Goal: Check status

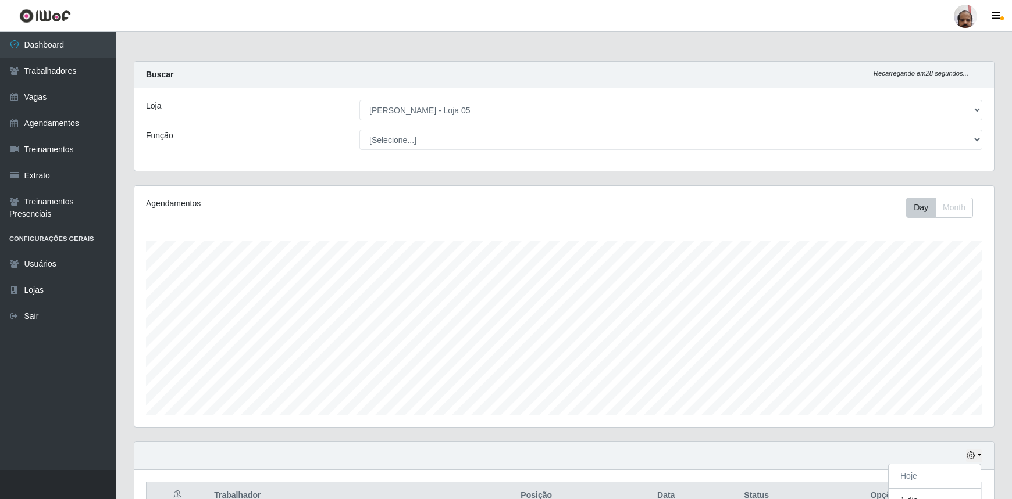
select select "252"
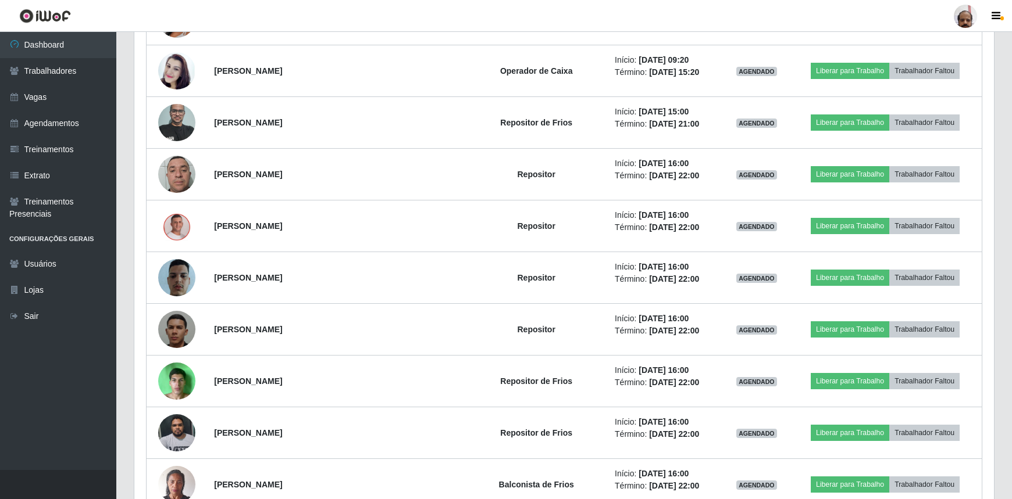
scroll to position [241, 859]
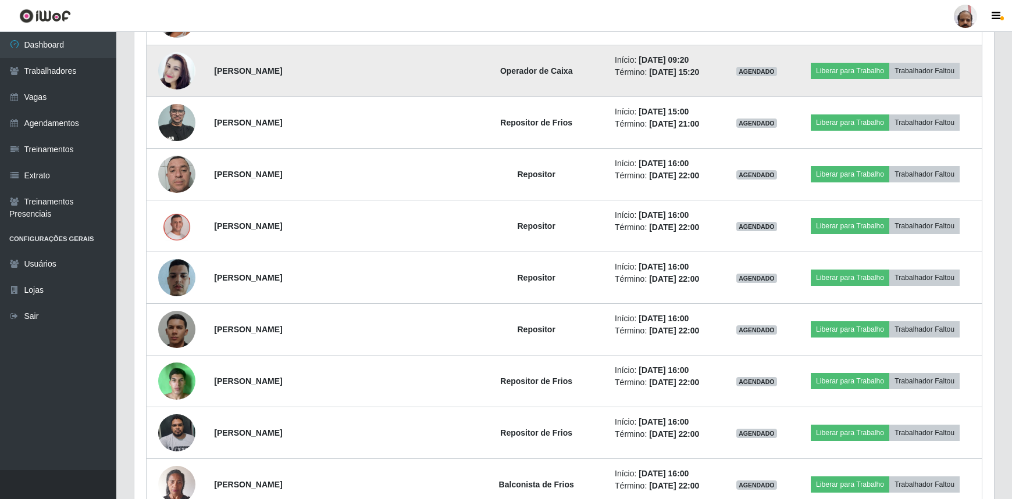
click at [172, 60] on img at bounding box center [176, 71] width 37 height 66
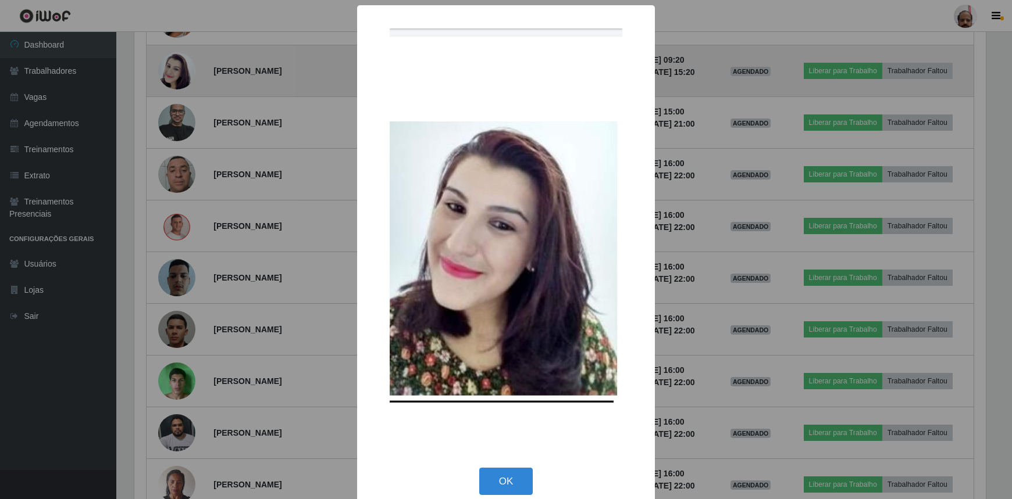
scroll to position [241, 854]
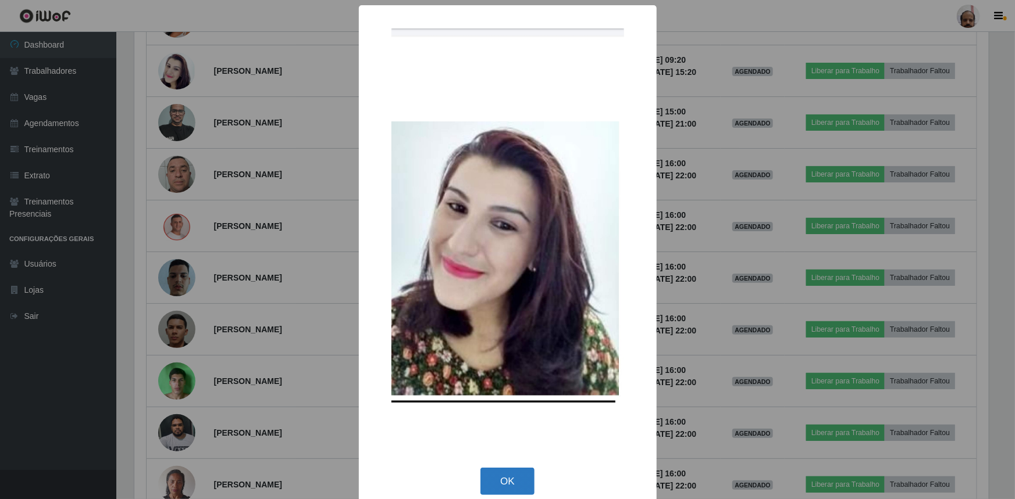
click at [518, 485] on button "OK" at bounding box center [507, 481] width 54 height 27
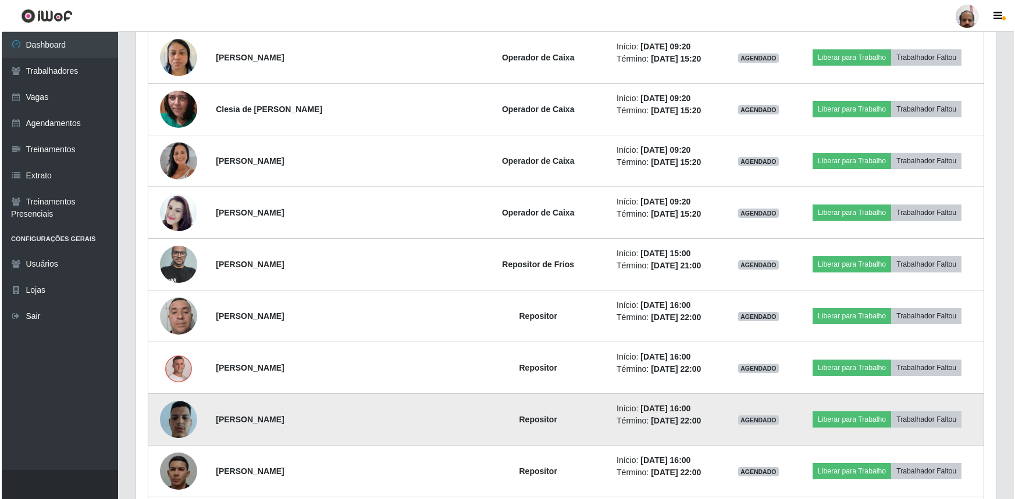
scroll to position [1238, 0]
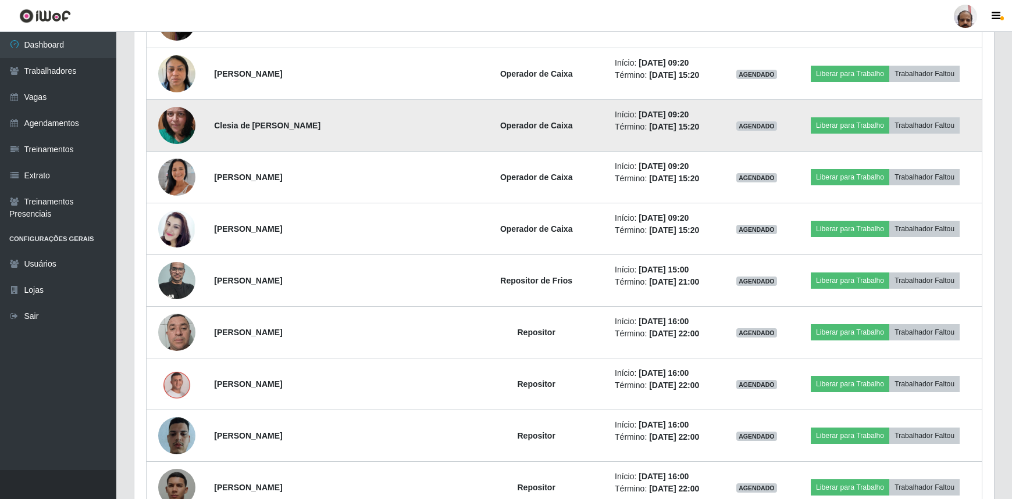
click at [174, 117] on img at bounding box center [176, 125] width 37 height 83
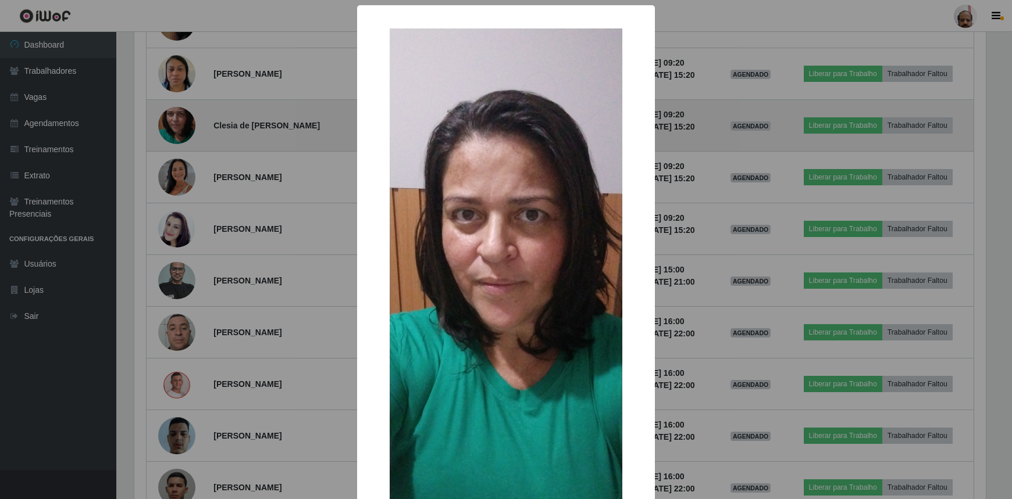
scroll to position [241, 854]
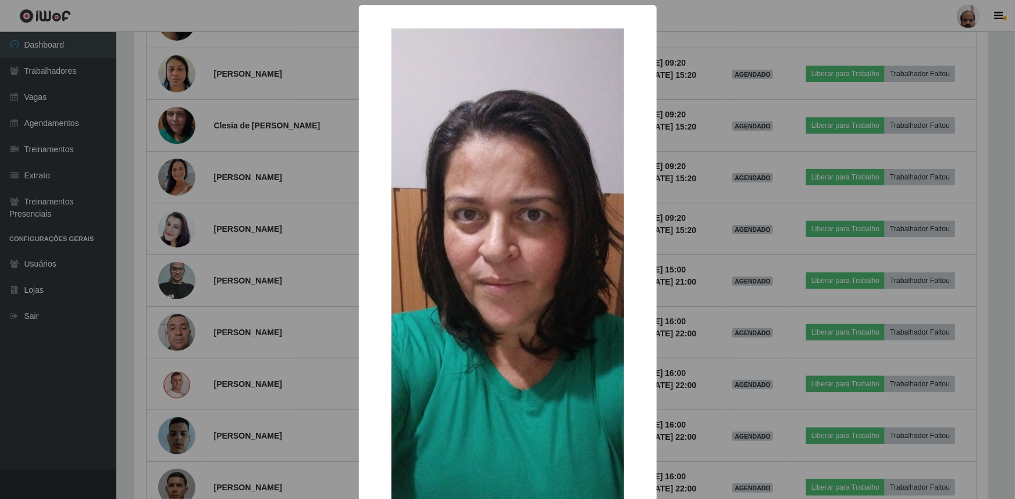
click at [701, 362] on div "× OK Cancel" at bounding box center [507, 249] width 1015 height 499
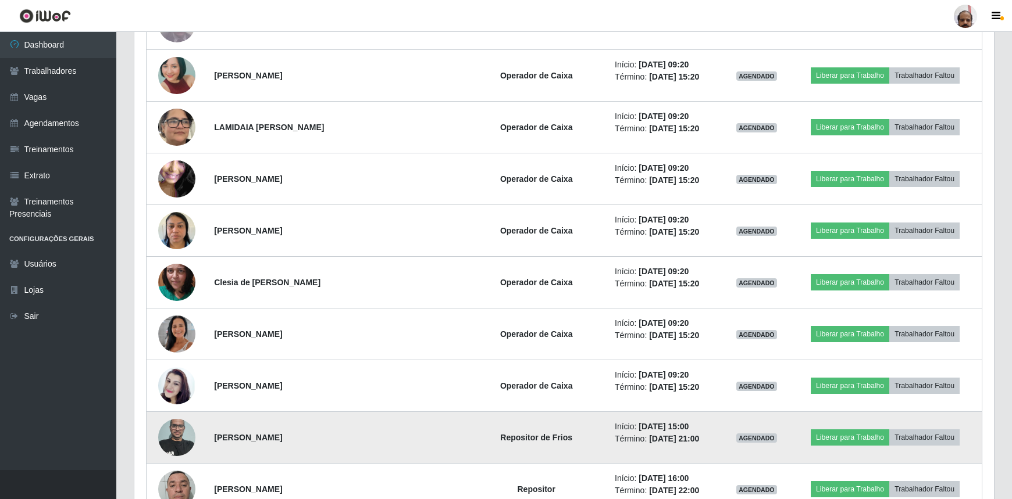
scroll to position [1079, 0]
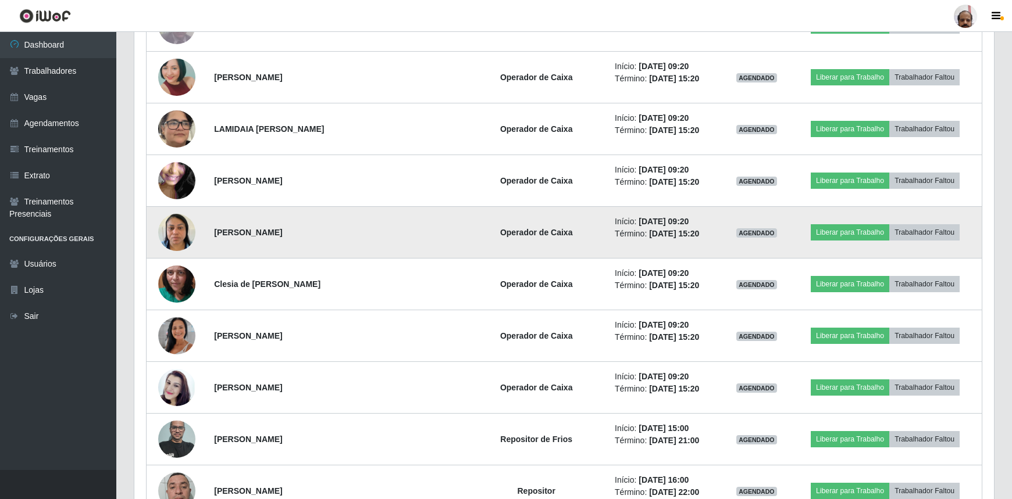
click at [186, 228] on img at bounding box center [176, 232] width 37 height 49
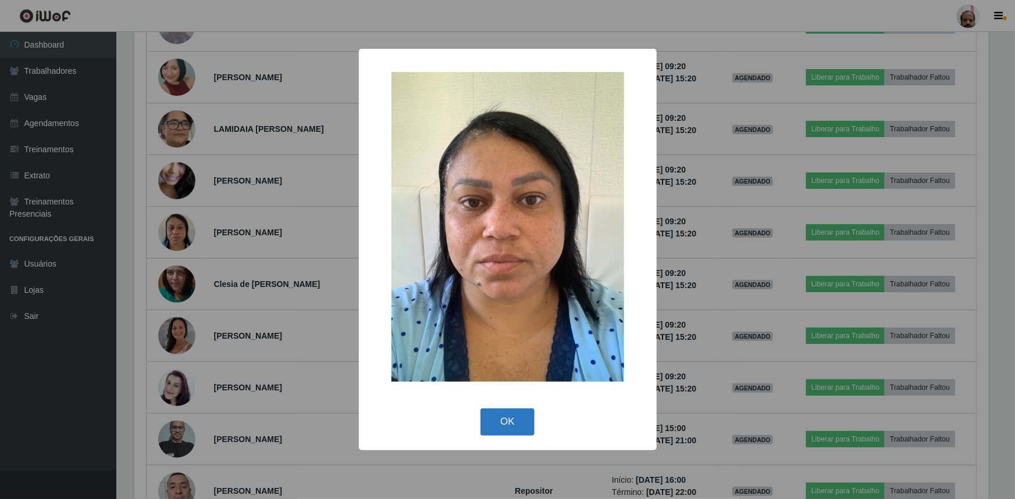
click at [495, 419] on button "OK" at bounding box center [507, 422] width 54 height 27
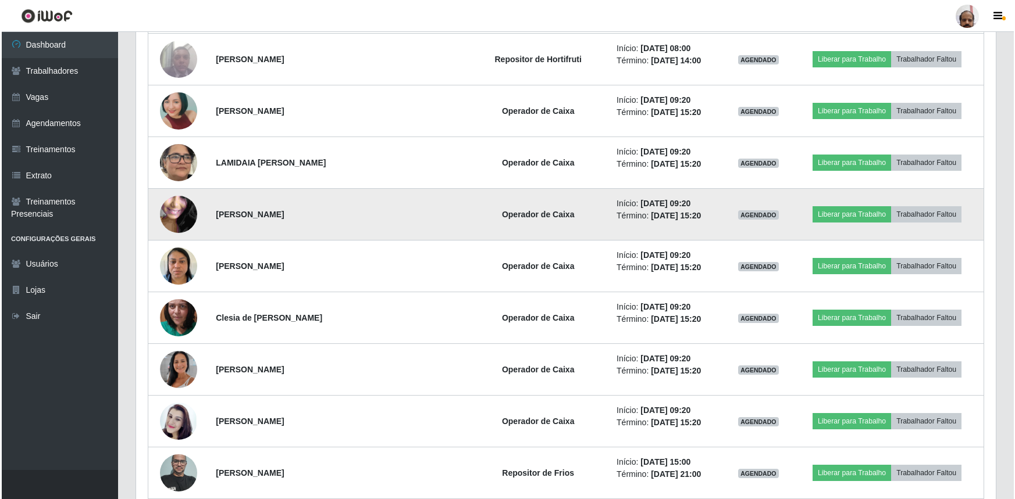
scroll to position [1026, 0]
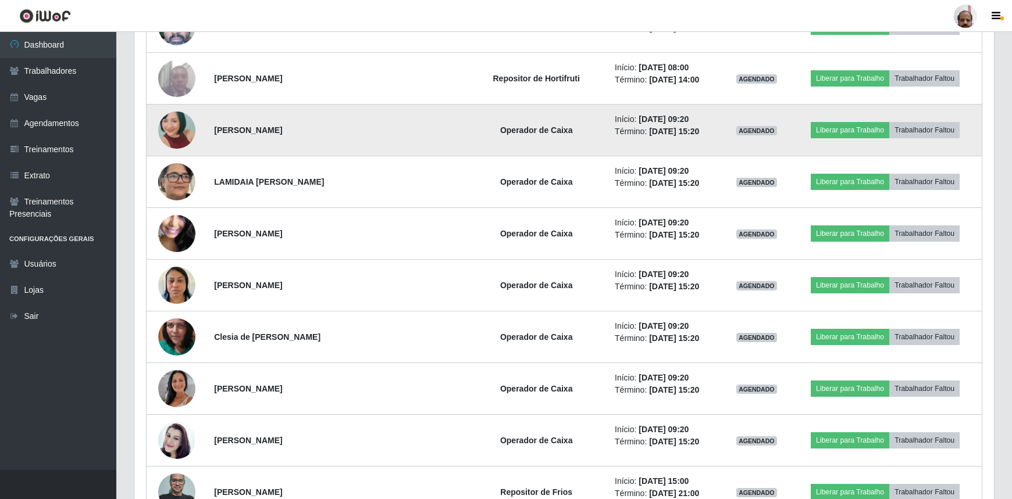
click at [184, 130] on img at bounding box center [176, 130] width 37 height 78
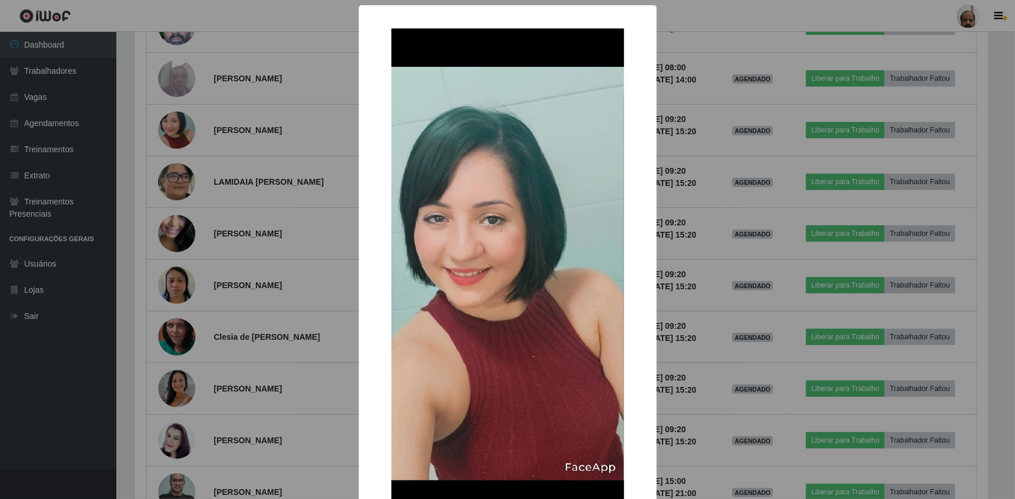
click at [310, 342] on div "× OK Cancel" at bounding box center [507, 249] width 1015 height 499
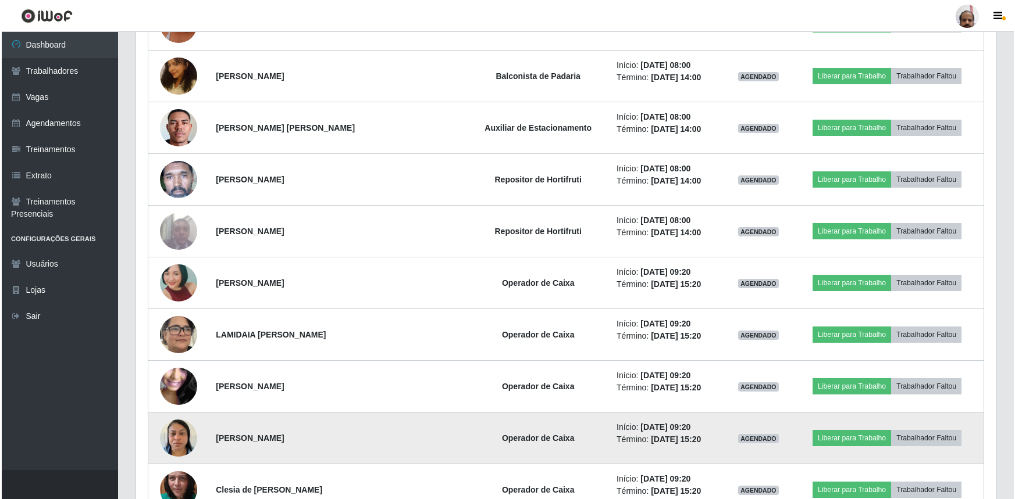
scroll to position [867, 0]
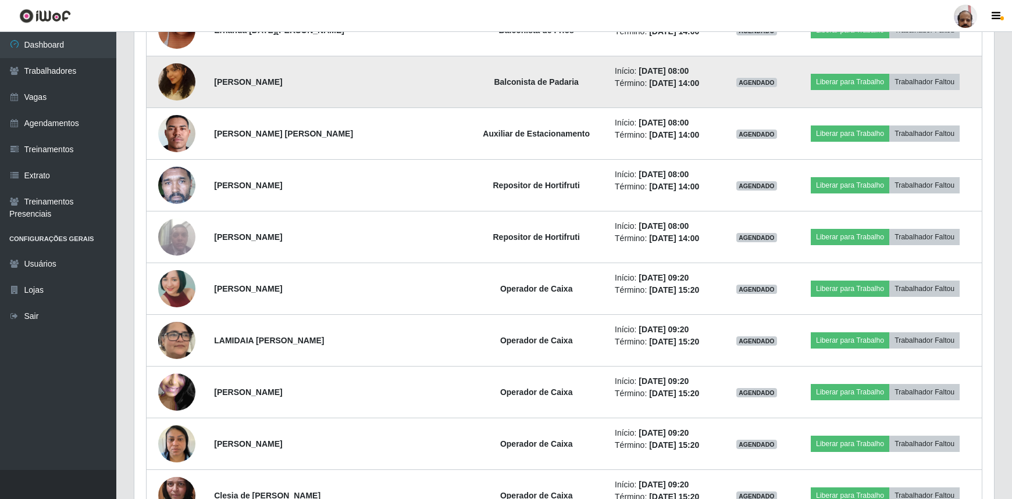
click at [166, 75] on img at bounding box center [176, 82] width 37 height 66
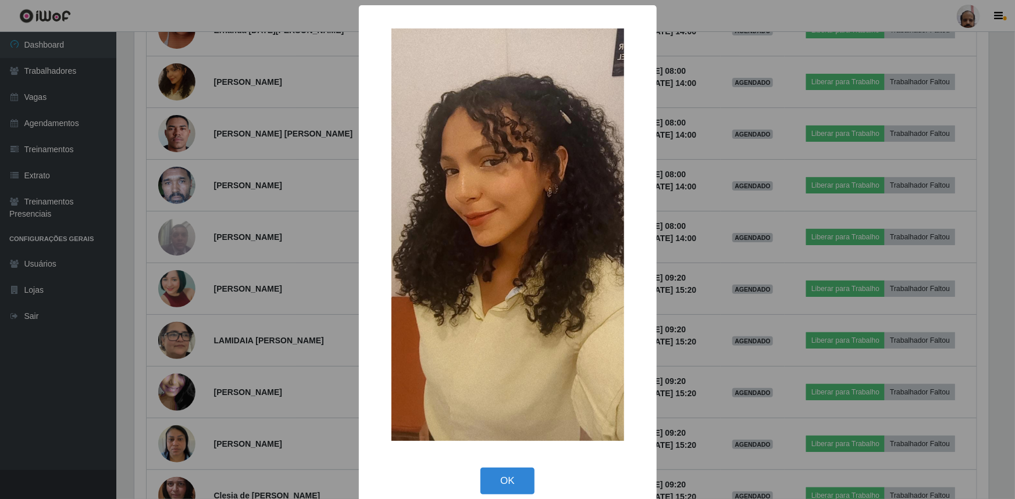
click at [270, 321] on div "× OK Cancel" at bounding box center [507, 249] width 1015 height 499
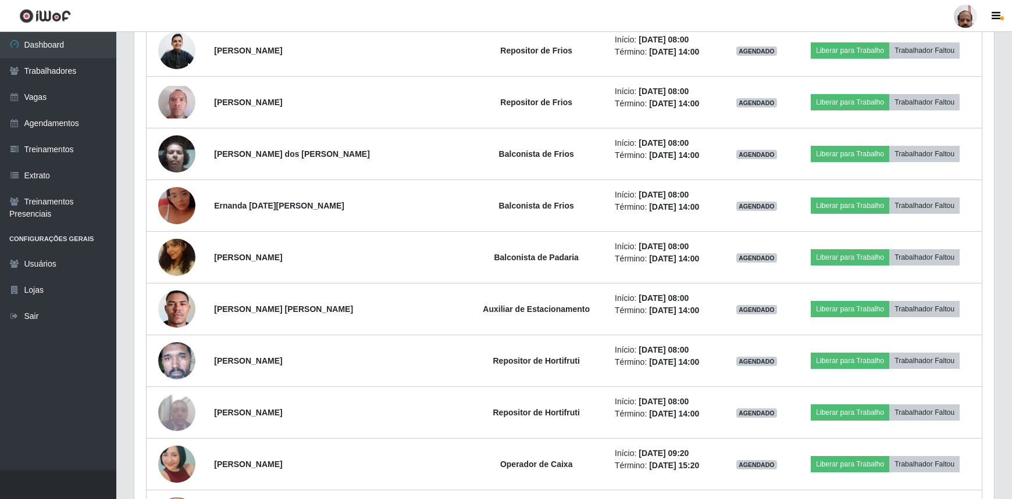
scroll to position [656, 0]
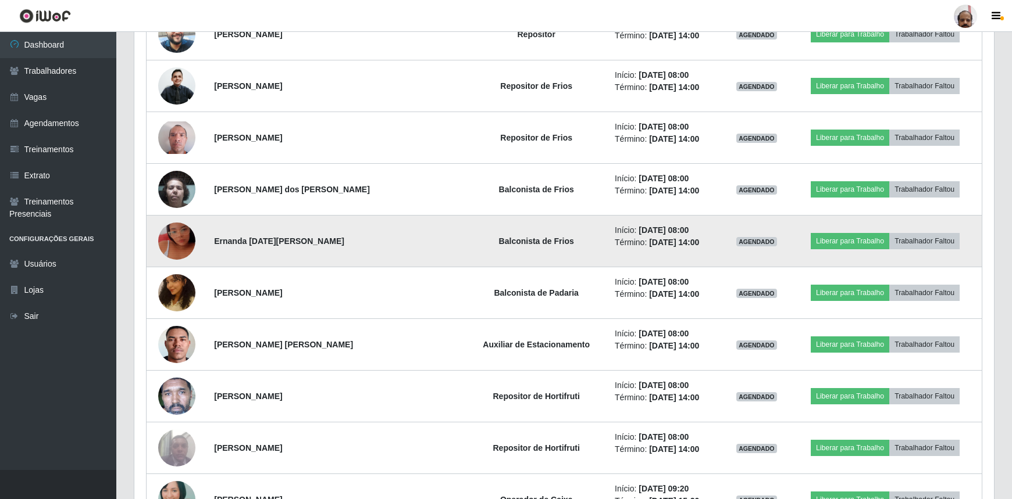
click at [166, 242] on img at bounding box center [176, 241] width 37 height 66
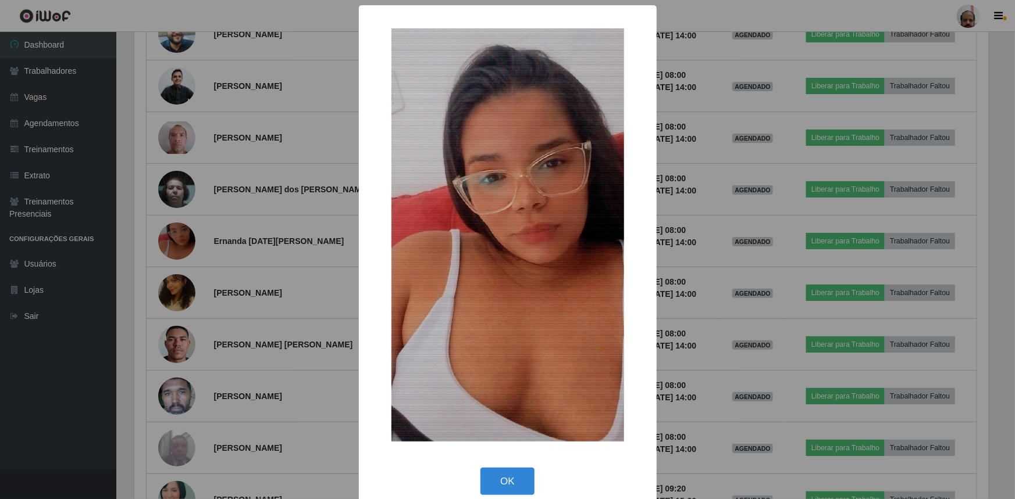
click at [298, 259] on div "× OK Cancel" at bounding box center [507, 249] width 1015 height 499
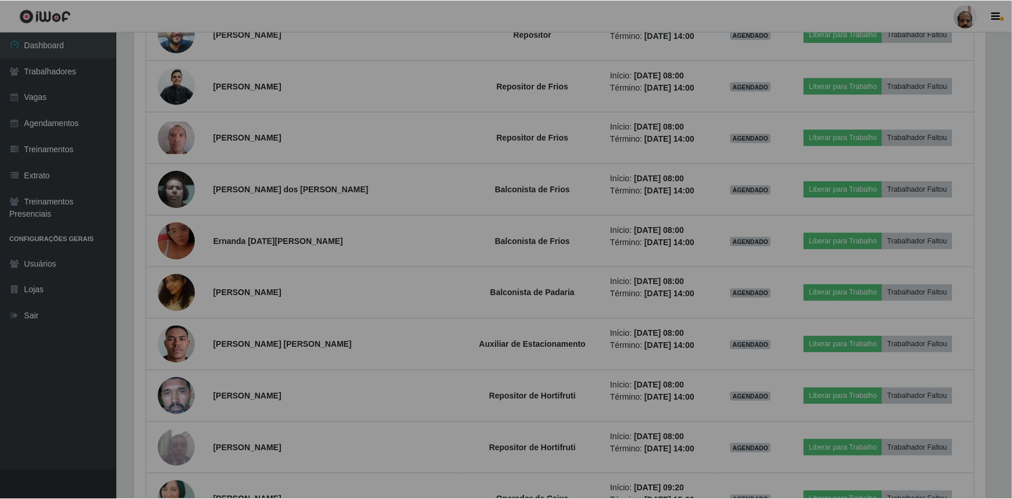
scroll to position [0, 0]
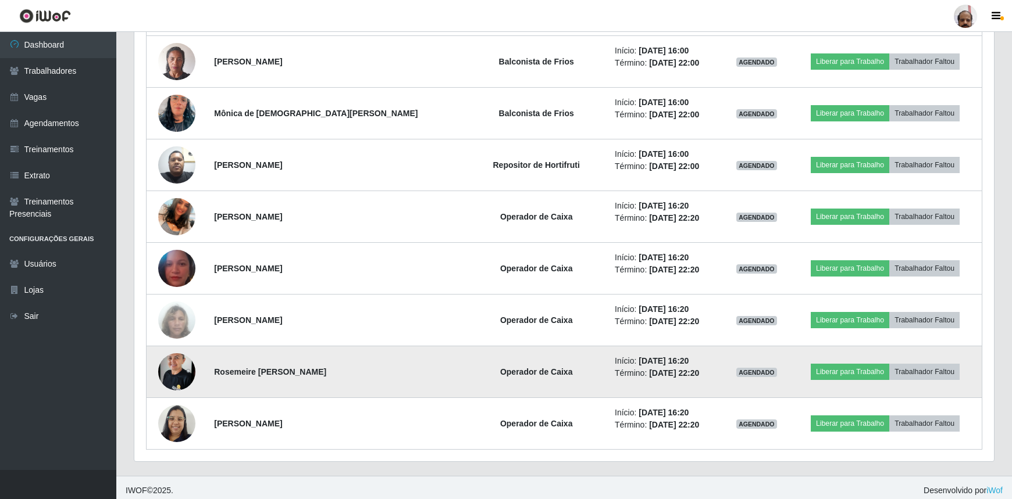
click at [183, 378] on img at bounding box center [176, 372] width 37 height 49
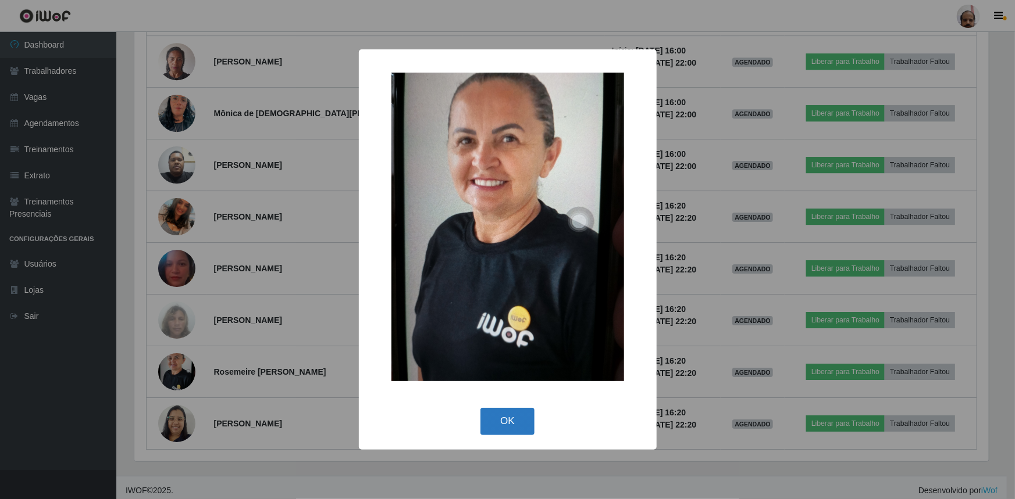
click at [492, 416] on button "OK" at bounding box center [507, 421] width 54 height 27
